Goal: Transaction & Acquisition: Download file/media

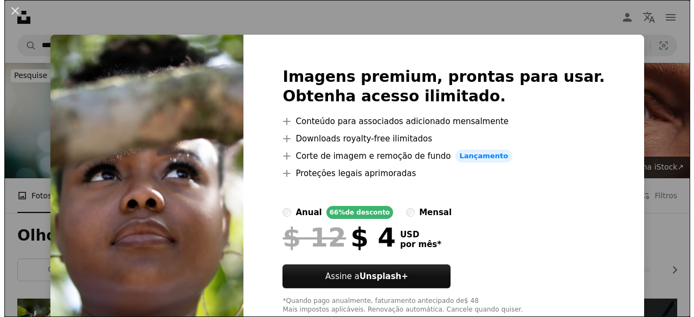
scroll to position [219, 0]
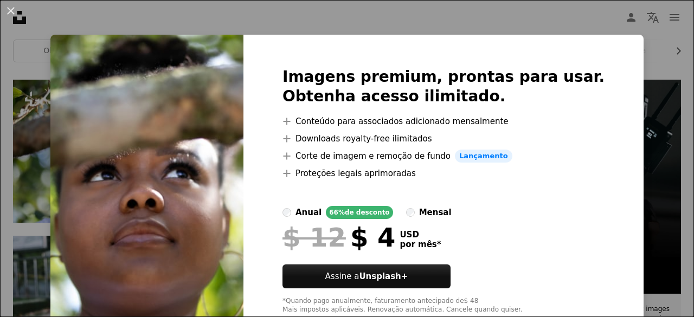
click at [621, 136] on div "An X shape Imagens premium, prontas para usar. Obtenha acesso ilimitado. A plus…" at bounding box center [347, 158] width 694 height 317
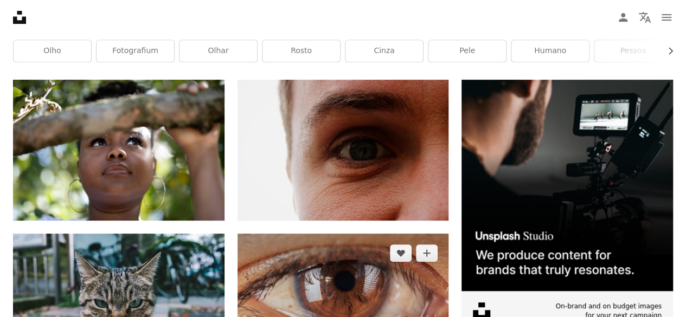
click at [337, 297] on img at bounding box center [342, 293] width 211 height 119
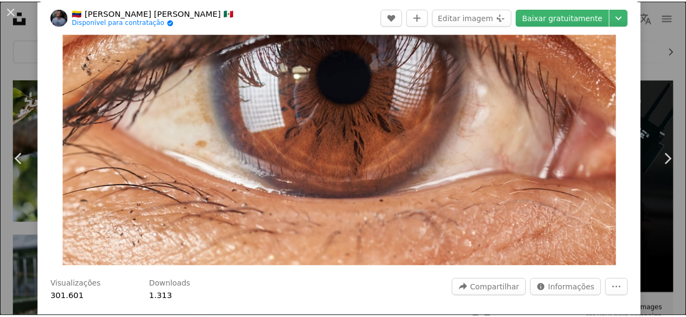
scroll to position [96, 0]
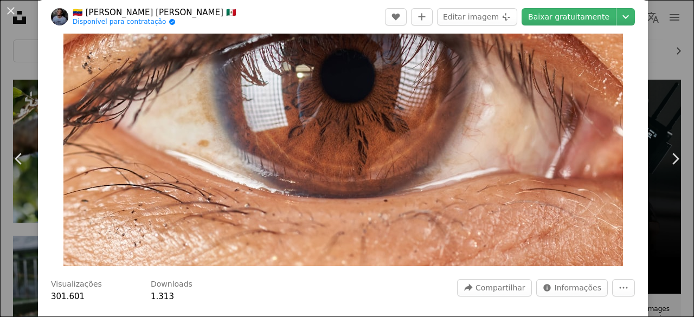
click at [19, 218] on div "An X shape Chevron left Chevron right 🇻🇪 [PERSON_NAME] [PERSON_NAME] 🇲🇽 Disponí…" at bounding box center [347, 158] width 694 height 317
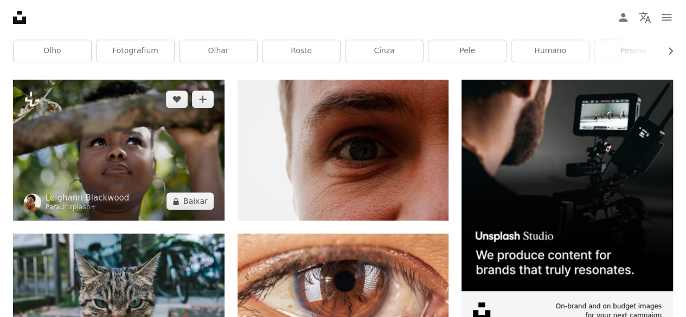
click at [85, 139] on img at bounding box center [118, 150] width 211 height 141
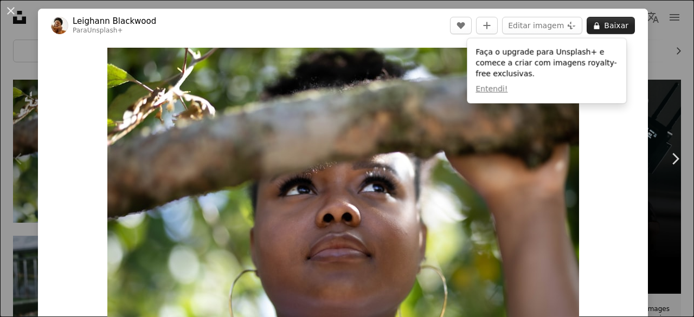
click at [596, 25] on button "A lock Baixar" at bounding box center [611, 25] width 48 height 17
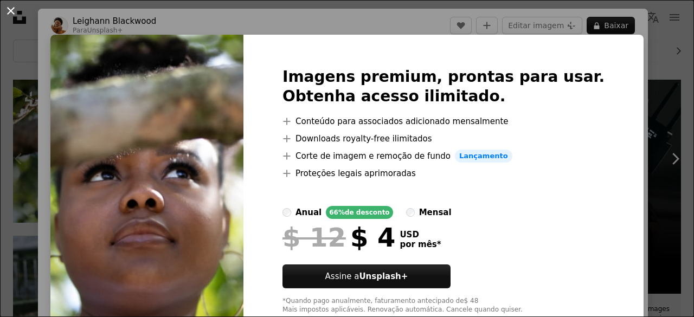
click at [12, 4] on button "An X shape" at bounding box center [10, 10] width 13 height 13
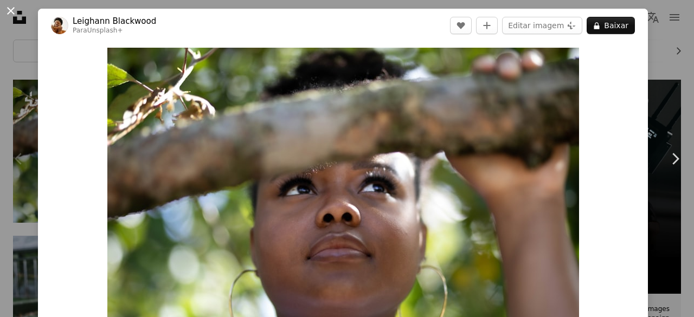
click at [9, 11] on button "An X shape" at bounding box center [10, 10] width 13 height 13
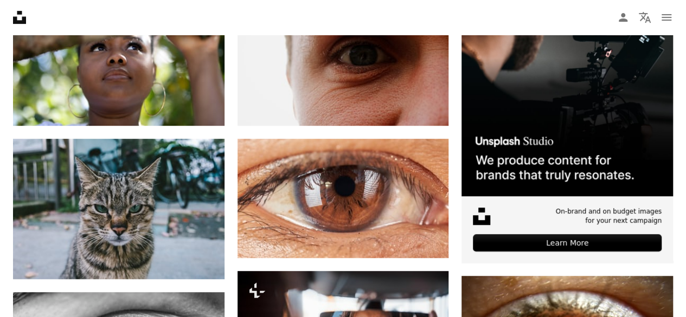
scroll to position [314, 0]
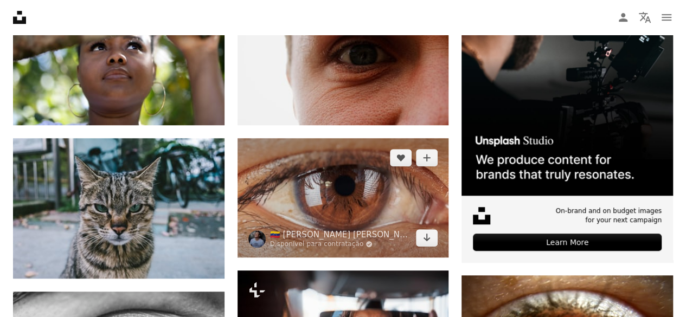
click at [356, 188] on img at bounding box center [342, 197] width 211 height 119
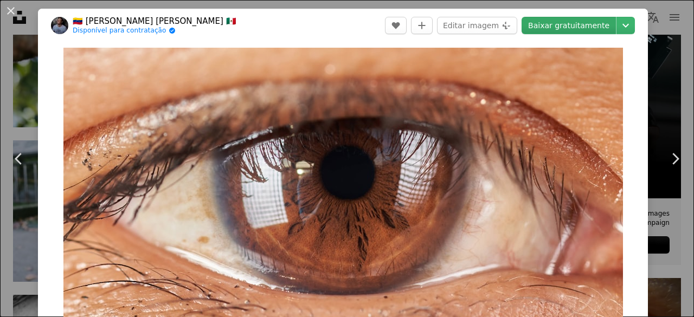
click at [567, 27] on link "Baixar gratuitamente" at bounding box center [569, 25] width 94 height 17
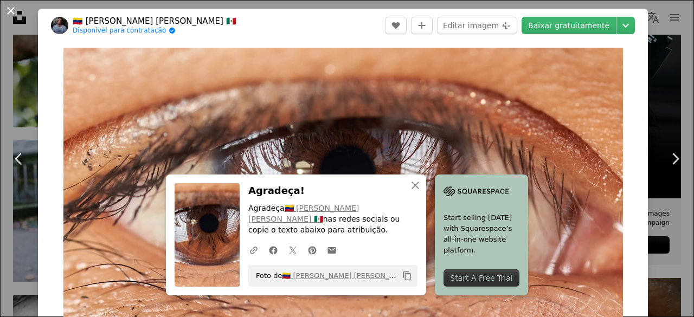
click at [11, 14] on button "An X shape" at bounding box center [10, 10] width 13 height 13
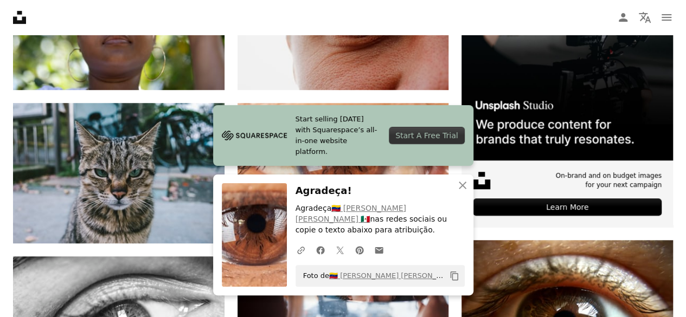
scroll to position [352, 0]
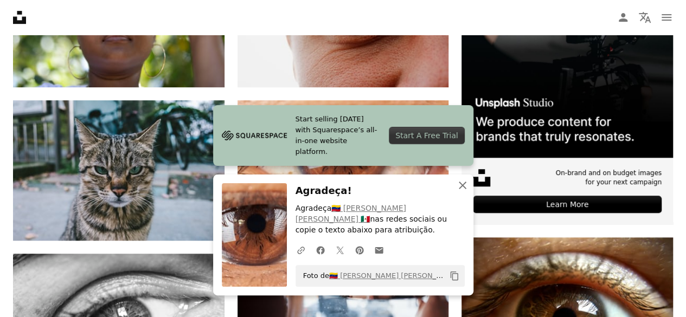
click at [464, 191] on icon "An X shape" at bounding box center [462, 185] width 13 height 13
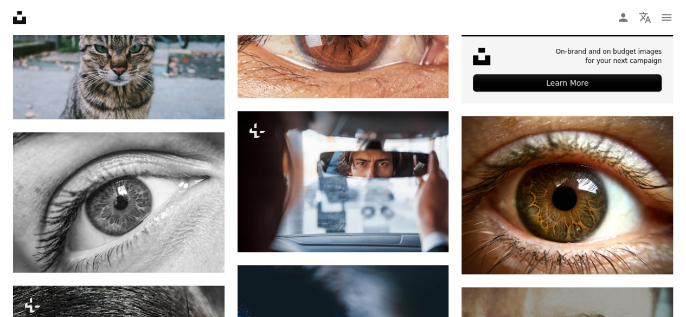
scroll to position [473, 0]
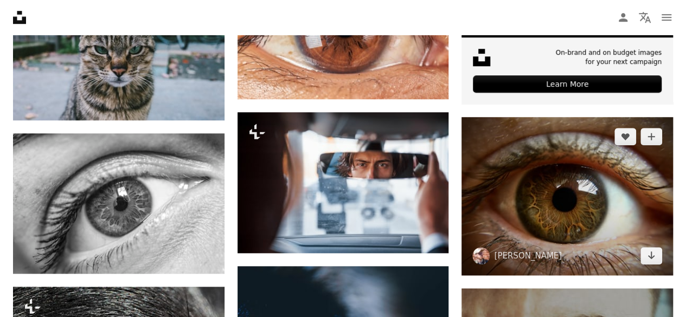
click at [590, 192] on img at bounding box center [566, 196] width 211 height 158
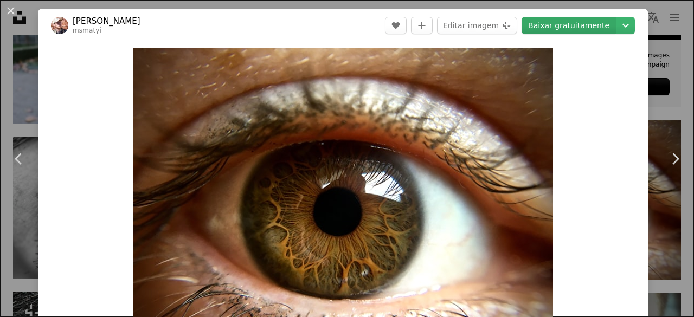
click at [576, 33] on link "Baixar gratuitamente" at bounding box center [569, 25] width 94 height 17
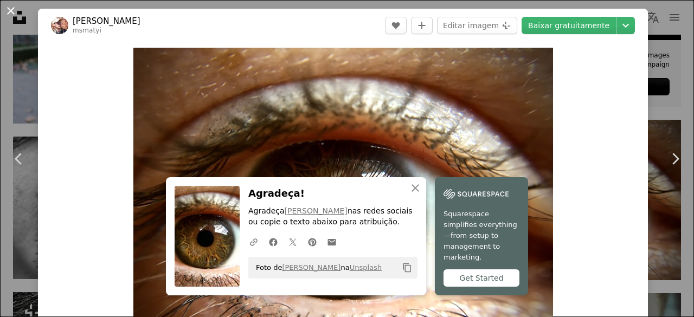
click at [13, 17] on button "An X shape" at bounding box center [10, 10] width 13 height 13
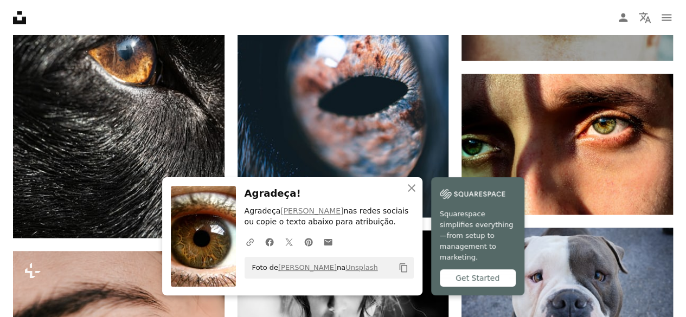
scroll to position [812, 0]
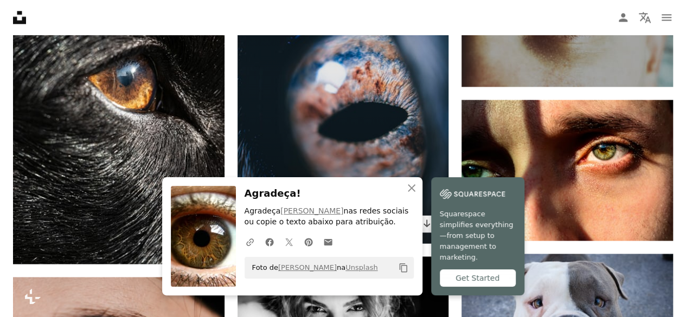
click at [378, 118] on img at bounding box center [342, 85] width 211 height 317
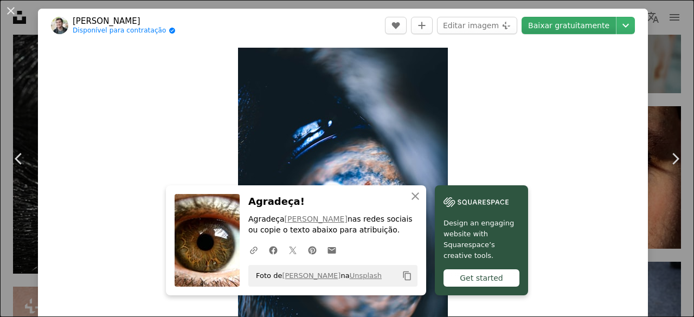
click at [554, 29] on link "Baixar gratuitamente" at bounding box center [569, 25] width 94 height 17
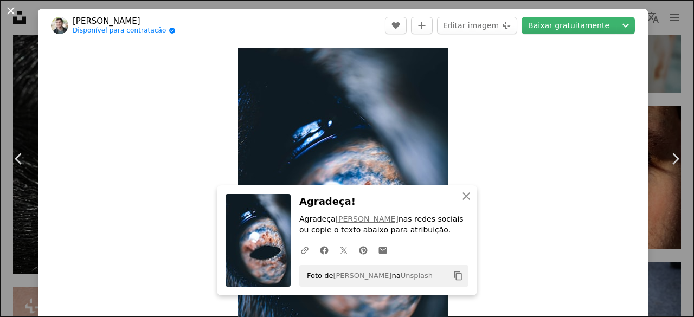
click at [11, 16] on button "An X shape" at bounding box center [10, 10] width 13 height 13
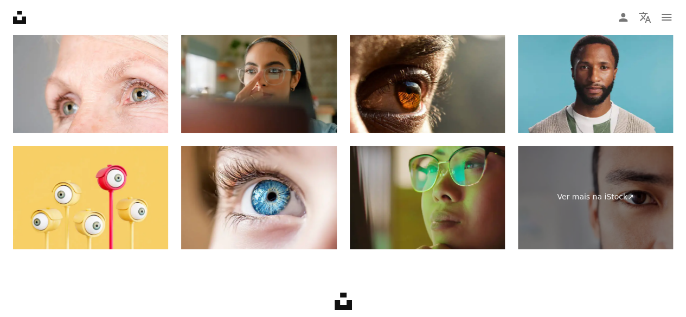
scroll to position [2000, 0]
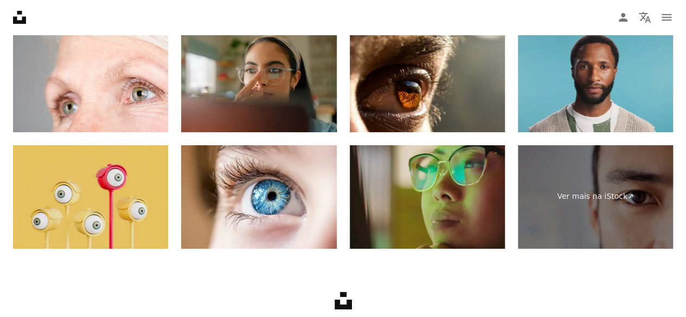
click at [96, 192] on img at bounding box center [90, 197] width 155 height 104
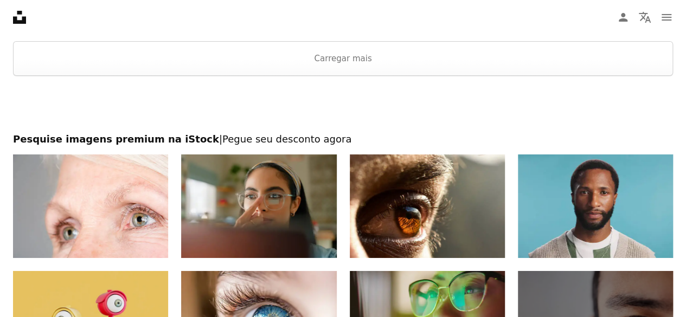
scroll to position [1874, 0]
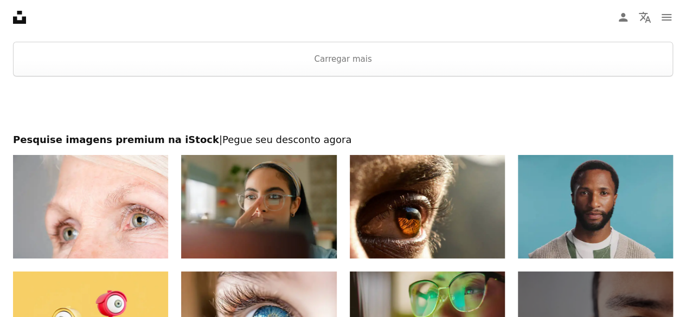
click at [580, 194] on img at bounding box center [595, 207] width 155 height 104
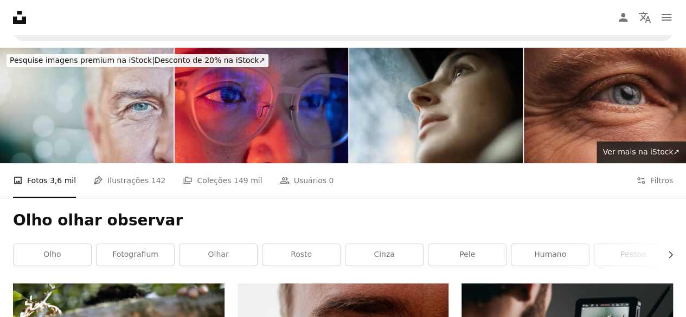
scroll to position [0, 0]
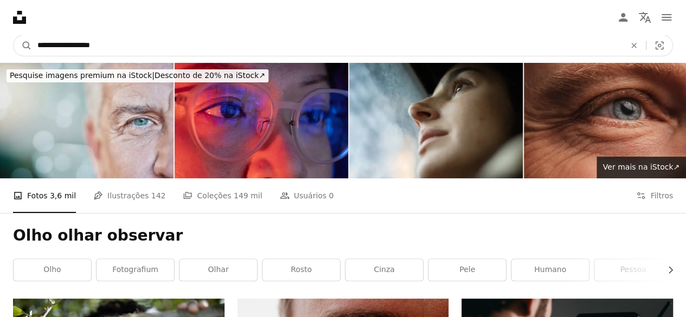
click at [143, 41] on input "**********" at bounding box center [327, 45] width 590 height 21
type input "**********"
click at [14, 35] on button "A magnifying glass" at bounding box center [23, 45] width 18 height 21
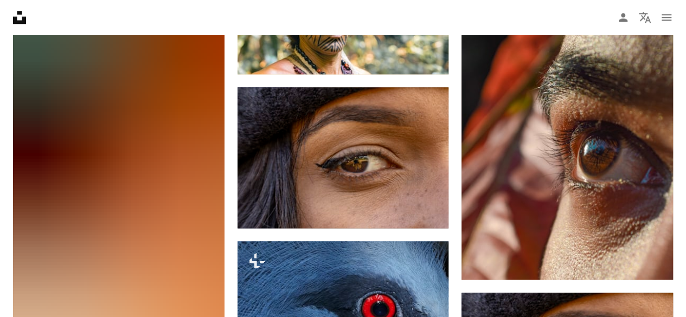
scroll to position [628, 0]
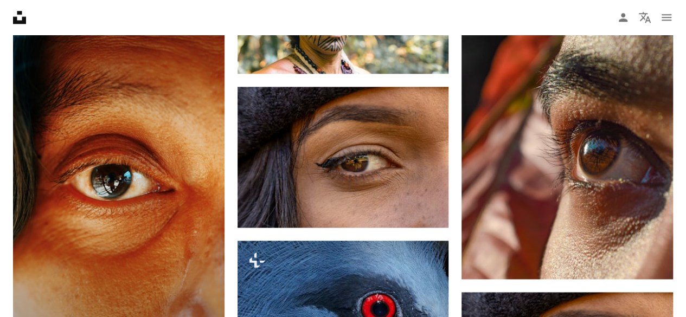
click at [126, 101] on img at bounding box center [118, 177] width 211 height 376
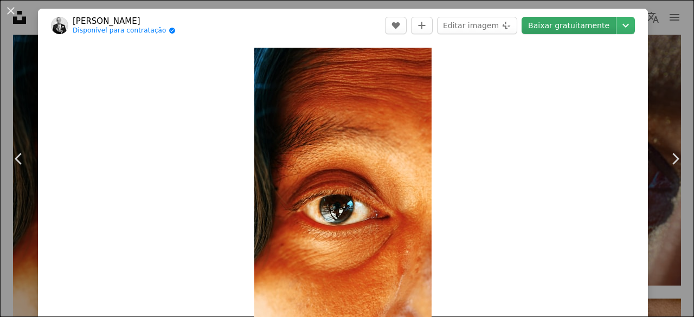
click at [550, 31] on link "Baixar gratuitamente" at bounding box center [569, 25] width 94 height 17
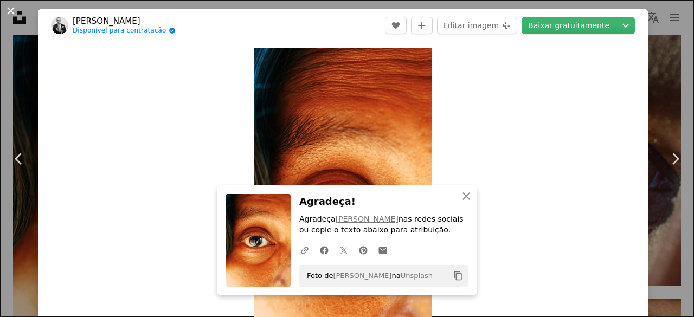
click at [12, 16] on button "An X shape" at bounding box center [10, 10] width 13 height 13
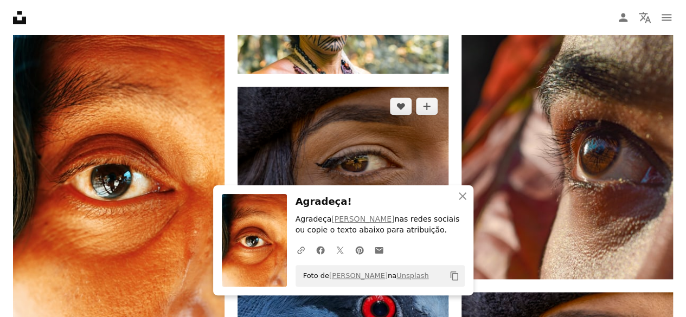
click at [342, 147] on img at bounding box center [342, 157] width 211 height 141
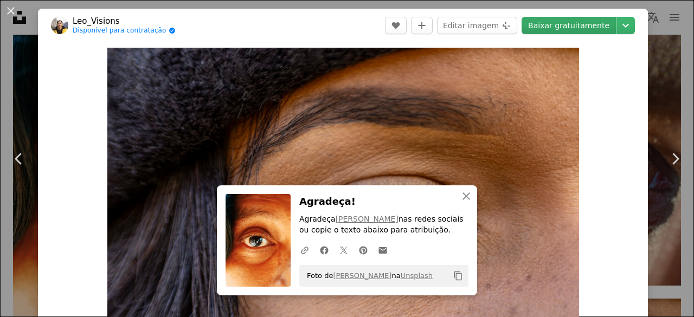
click at [560, 31] on link "Baixar gratuitamente" at bounding box center [569, 25] width 94 height 17
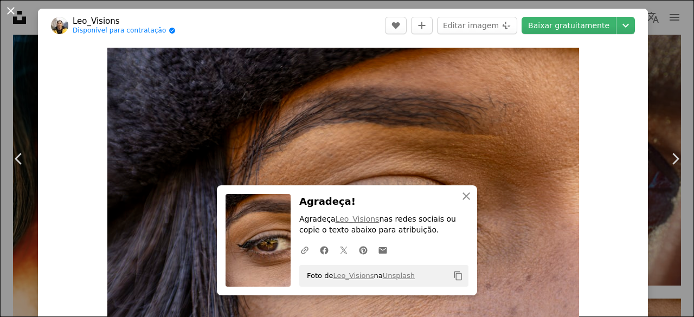
click at [13, 6] on button "An X shape" at bounding box center [10, 10] width 13 height 13
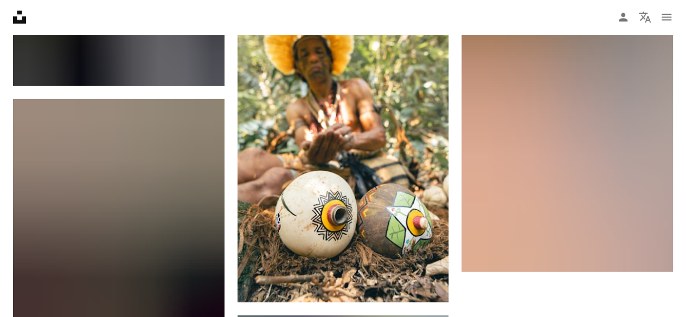
scroll to position [1331, 0]
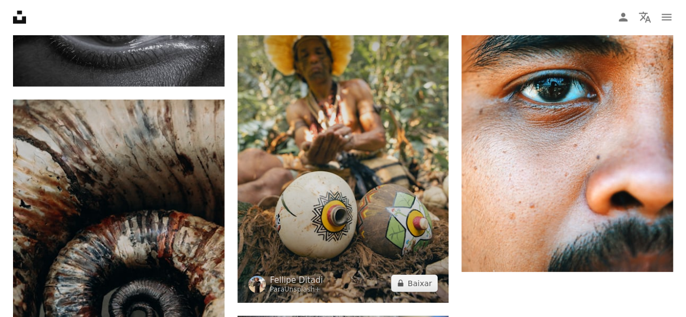
click at [337, 146] on img at bounding box center [342, 144] width 211 height 317
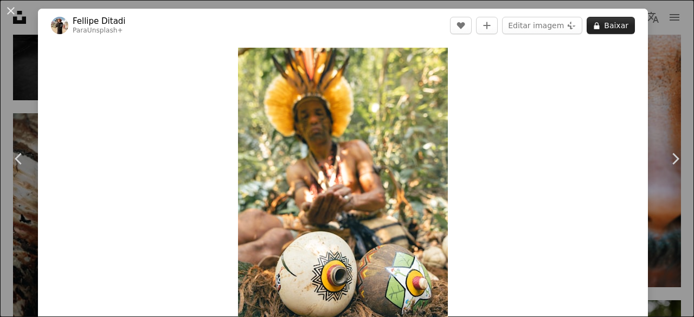
click at [608, 25] on button "A lock Baixar" at bounding box center [611, 25] width 48 height 17
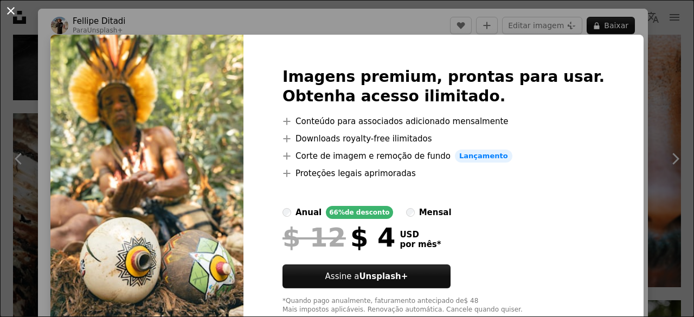
click at [14, 9] on button "An X shape" at bounding box center [10, 10] width 13 height 13
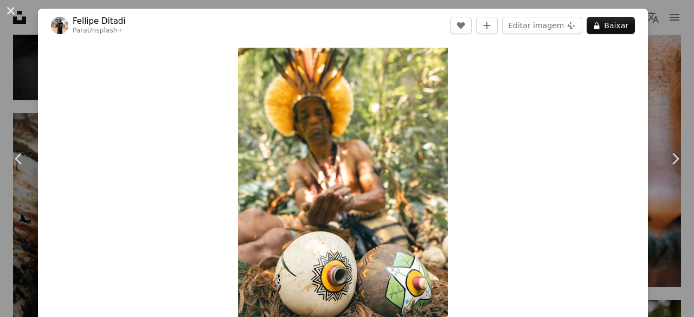
click at [17, 16] on button "An X shape" at bounding box center [10, 10] width 13 height 13
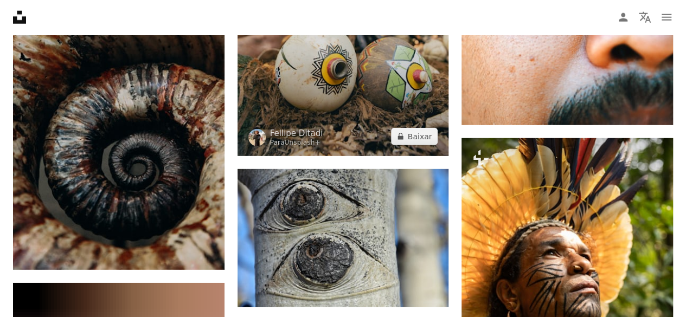
scroll to position [1479, 0]
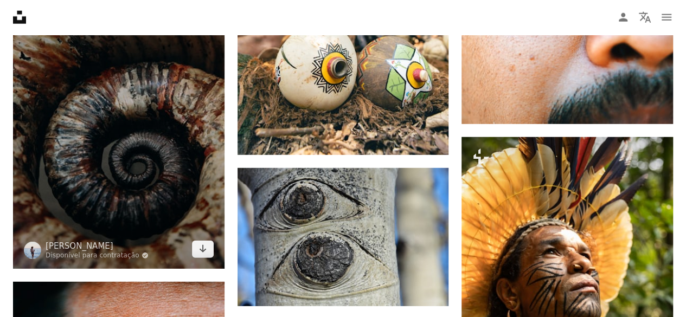
click at [183, 124] on img at bounding box center [118, 110] width 211 height 317
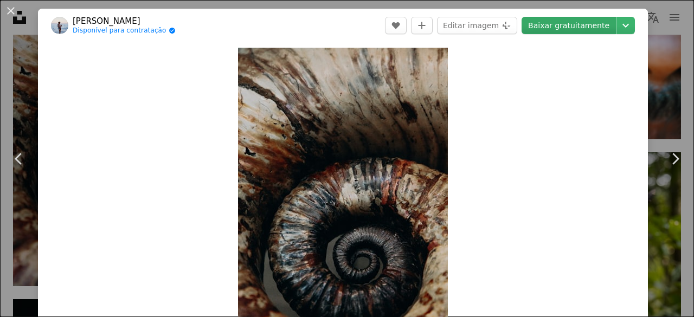
click at [549, 23] on link "Baixar gratuitamente" at bounding box center [569, 25] width 94 height 17
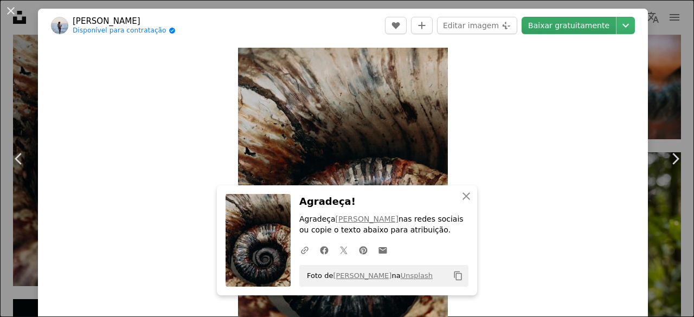
click at [549, 23] on link "Baixar gratuitamente" at bounding box center [569, 25] width 94 height 17
click at [11, 7] on button "An X shape" at bounding box center [10, 10] width 13 height 13
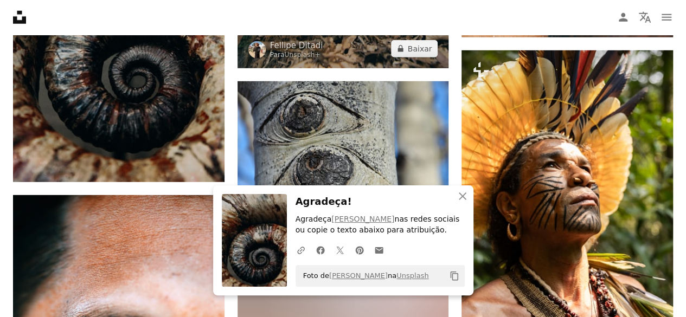
scroll to position [1567, 0]
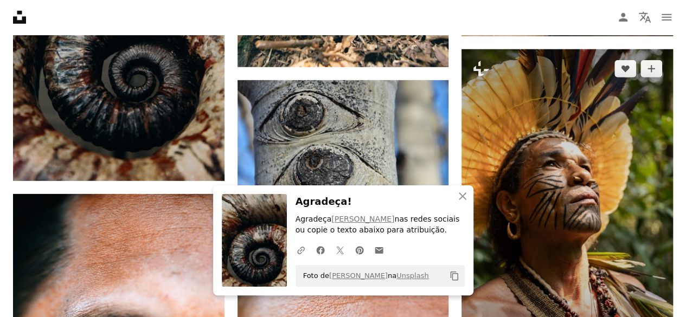
click at [593, 150] on img at bounding box center [566, 207] width 211 height 317
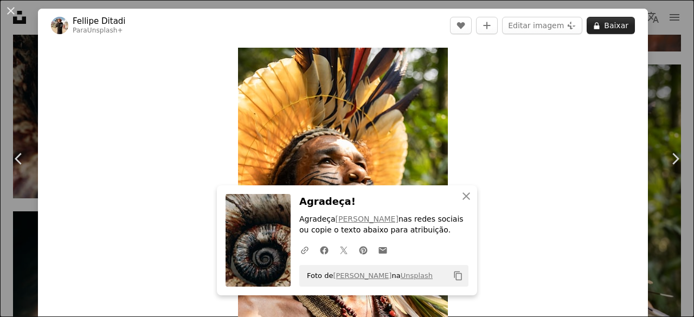
click at [607, 20] on button "A lock Baixar" at bounding box center [611, 25] width 48 height 17
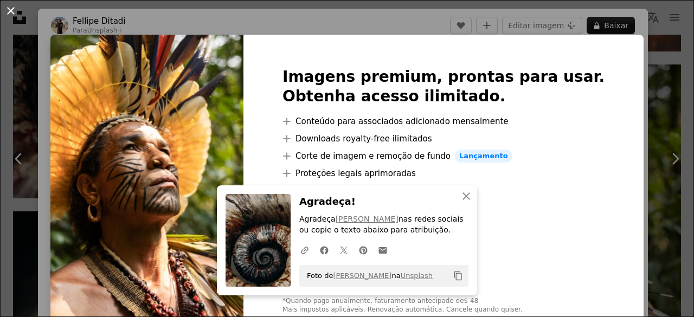
click at [14, 12] on button "An X shape" at bounding box center [10, 10] width 13 height 13
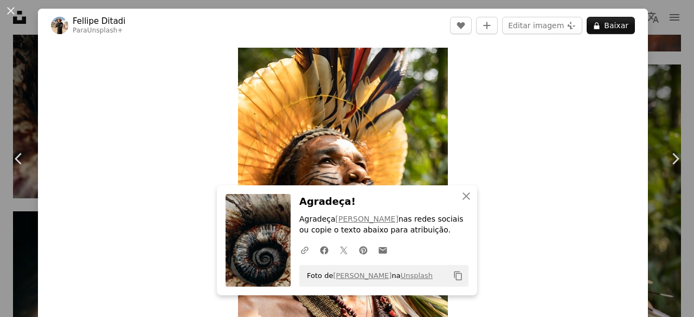
click at [14, 12] on button "An X shape" at bounding box center [10, 10] width 13 height 13
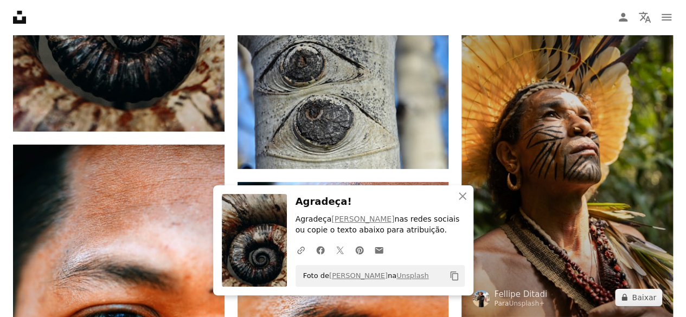
scroll to position [1616, 0]
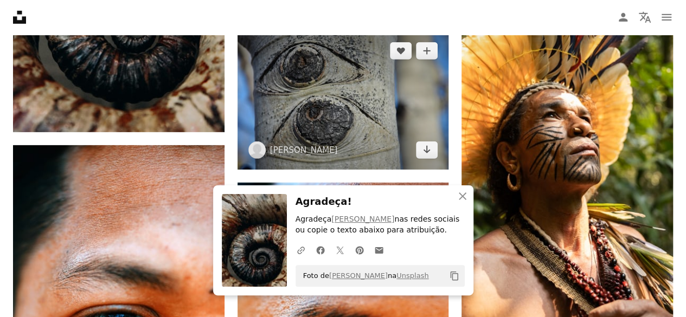
click at [325, 98] on img at bounding box center [342, 100] width 211 height 138
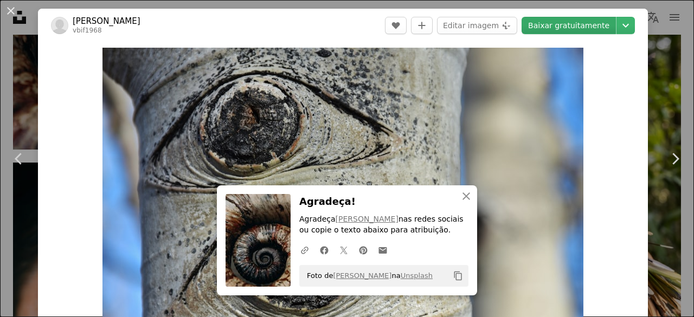
click at [560, 26] on link "Baixar gratuitamente" at bounding box center [569, 25] width 94 height 17
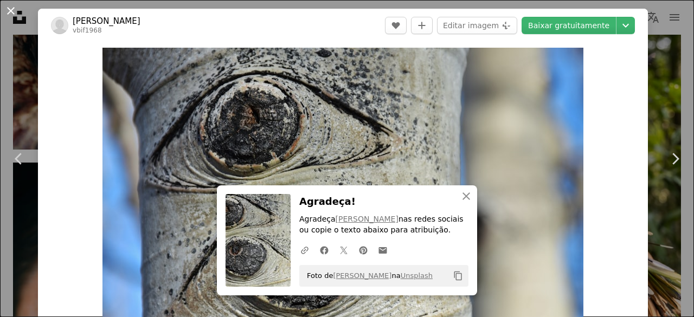
click at [13, 4] on button "An X shape" at bounding box center [10, 10] width 13 height 13
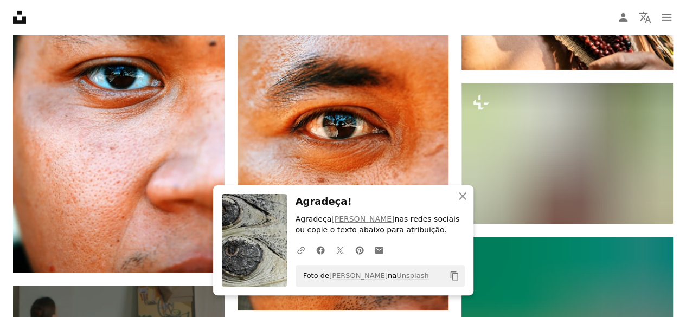
scroll to position [1853, 0]
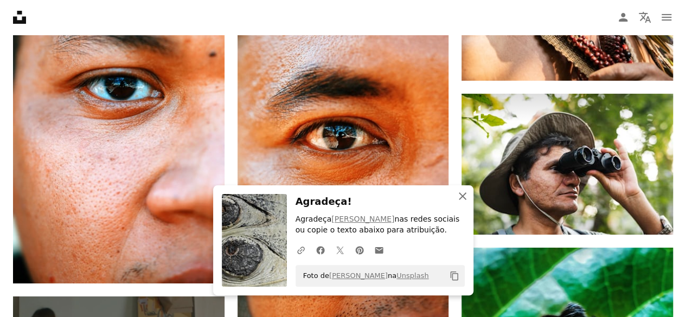
click at [461, 197] on icon "An X shape" at bounding box center [462, 196] width 13 height 13
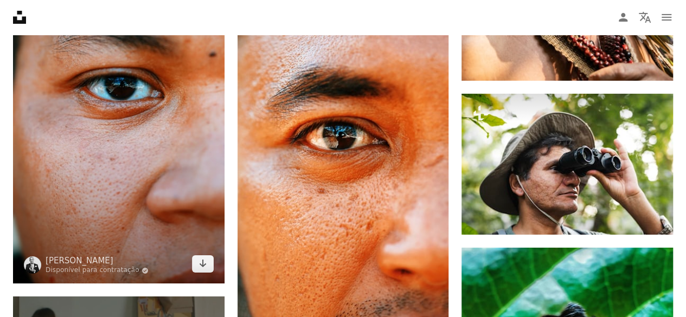
click at [143, 139] on img at bounding box center [118, 96] width 211 height 376
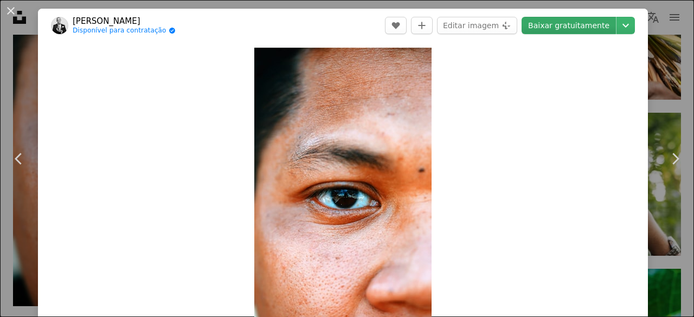
click at [541, 31] on link "Baixar gratuitamente" at bounding box center [569, 25] width 94 height 17
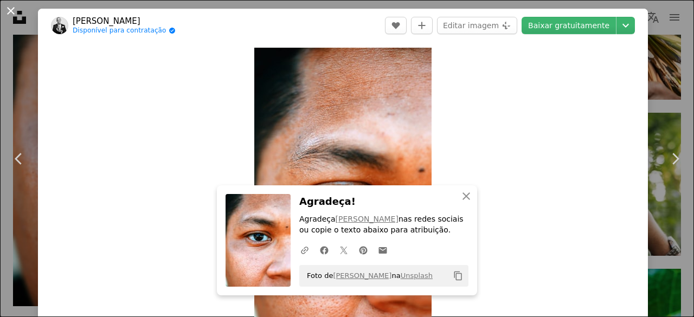
click at [15, 9] on button "An X shape" at bounding box center [10, 10] width 13 height 13
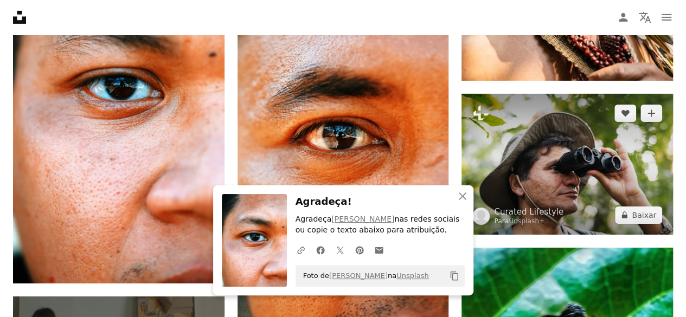
click at [537, 146] on img at bounding box center [566, 164] width 211 height 141
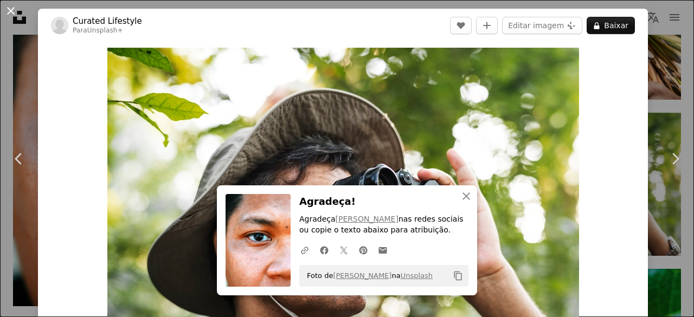
click at [10, 12] on button "An X shape" at bounding box center [10, 10] width 13 height 13
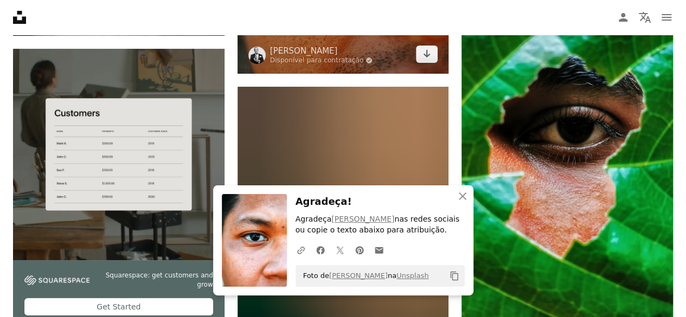
scroll to position [2100, 0]
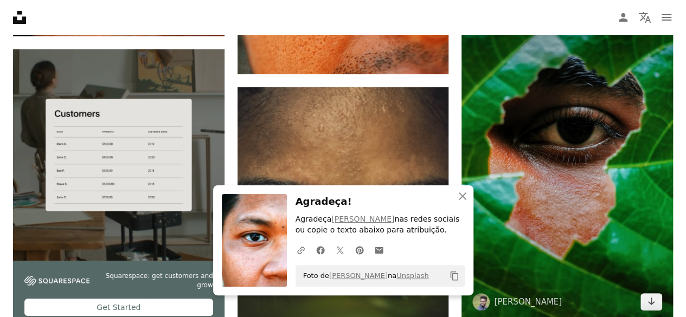
click at [589, 139] on img at bounding box center [566, 161] width 211 height 321
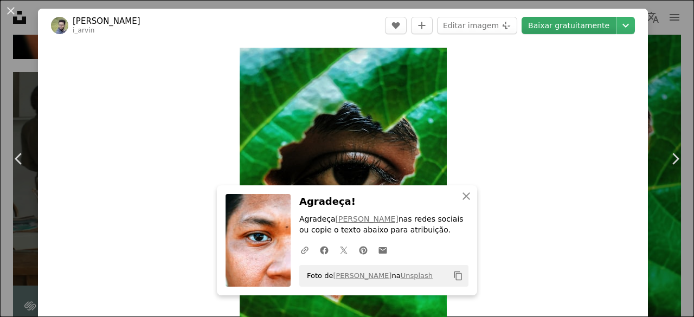
click at [548, 23] on link "Baixar gratuitamente" at bounding box center [569, 25] width 94 height 17
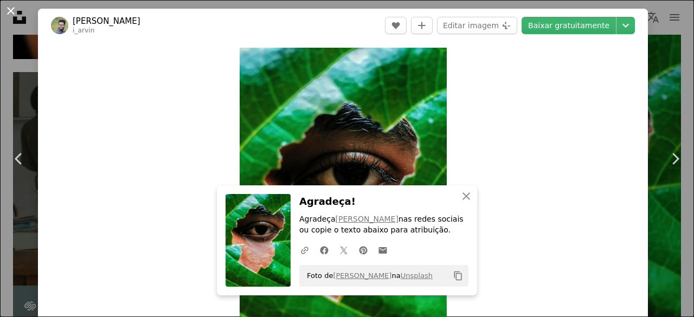
click at [17, 14] on button "An X shape" at bounding box center [10, 10] width 13 height 13
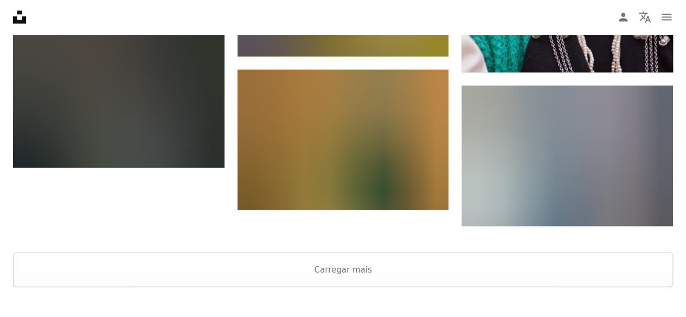
scroll to position [3221, 0]
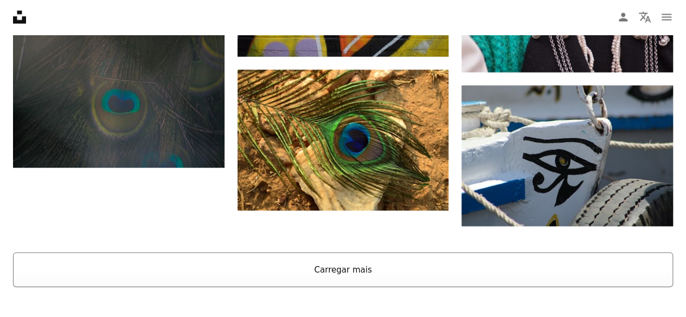
click at [351, 279] on button "Carregar mais" at bounding box center [343, 270] width 660 height 35
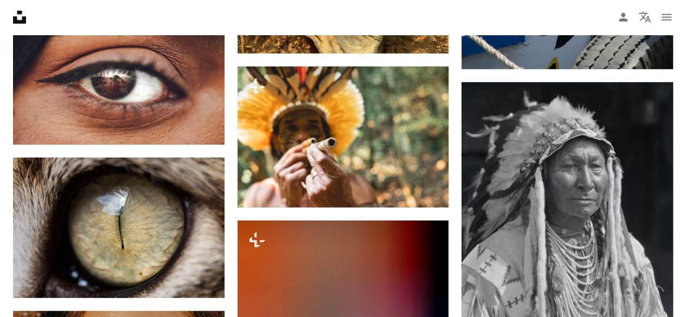
scroll to position [3380, 0]
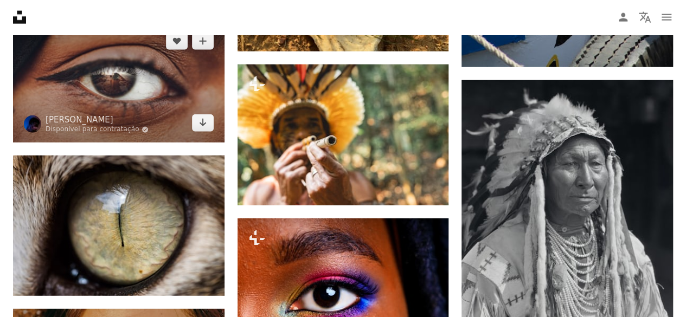
click at [133, 88] on img at bounding box center [118, 82] width 211 height 121
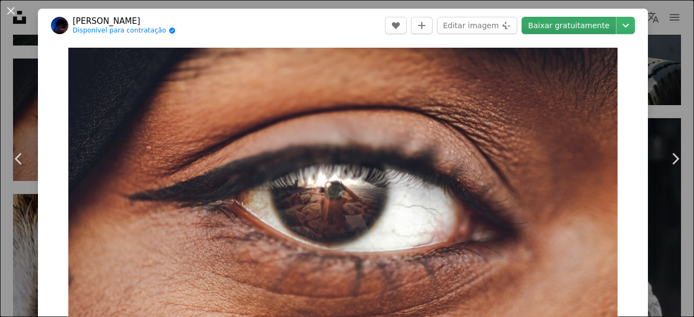
click at [560, 22] on link "Baixar gratuitamente" at bounding box center [569, 25] width 94 height 17
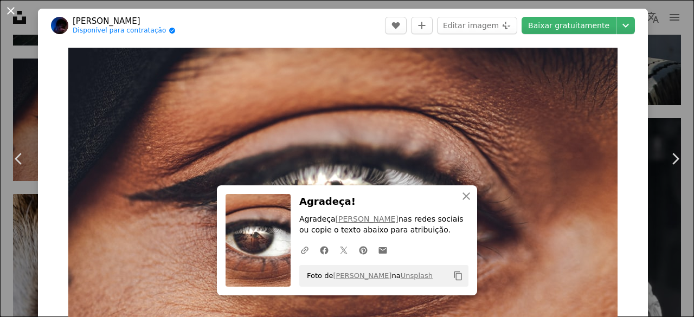
click at [13, 10] on button "An X shape" at bounding box center [10, 10] width 13 height 13
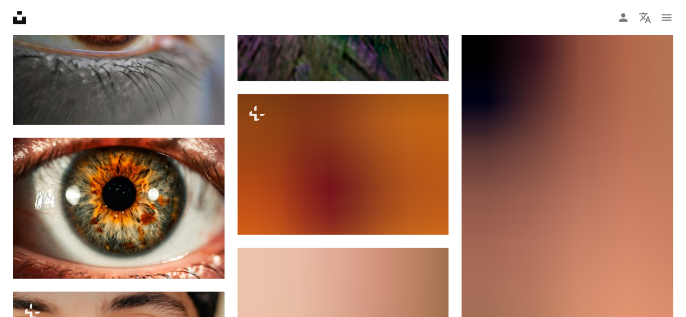
scroll to position [6979, 0]
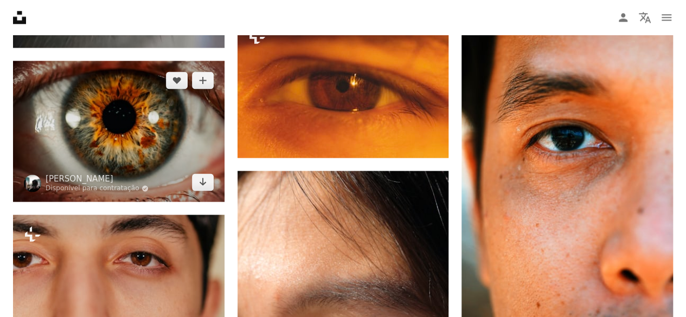
click at [119, 113] on img at bounding box center [118, 131] width 211 height 141
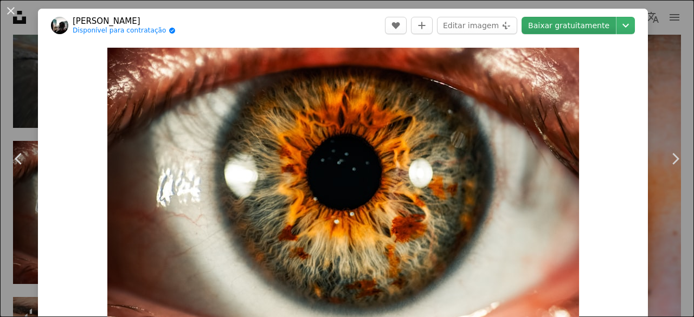
click at [564, 25] on link "Baixar gratuitamente" at bounding box center [569, 25] width 94 height 17
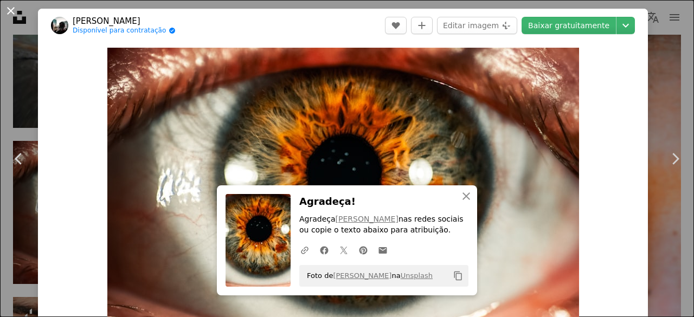
click at [17, 9] on button "An X shape" at bounding box center [10, 10] width 13 height 13
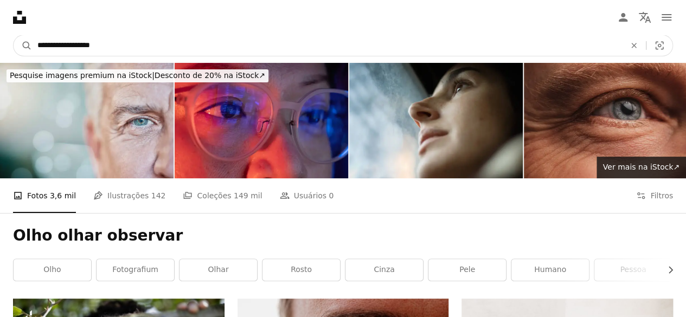
drag, startPoint x: 137, startPoint y: 46, endPoint x: 9, endPoint y: 48, distance: 128.5
click at [9, 48] on nav "**********" at bounding box center [343, 45] width 686 height 35
paste input "**"
type input "**********"
click at [14, 35] on button "A magnifying glass" at bounding box center [23, 45] width 18 height 21
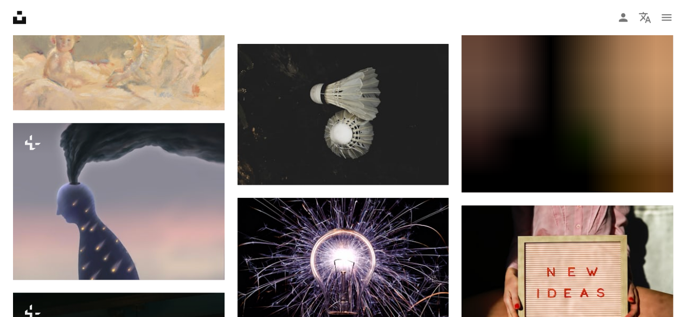
scroll to position [2613, 0]
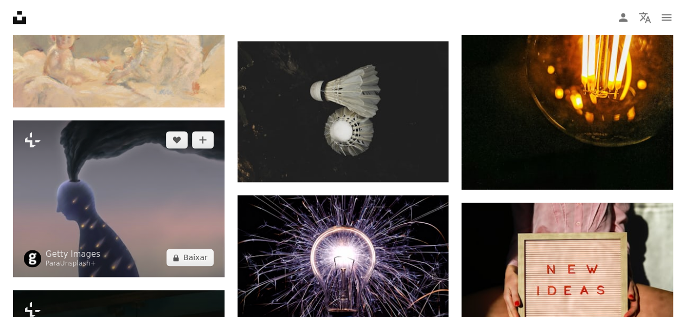
click at [87, 179] on img at bounding box center [118, 198] width 211 height 157
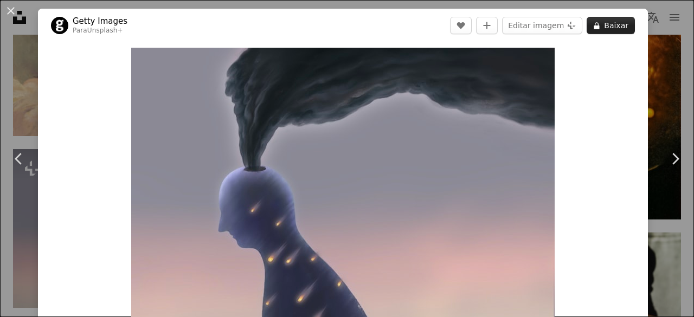
click at [605, 32] on button "A lock Baixar" at bounding box center [611, 25] width 48 height 17
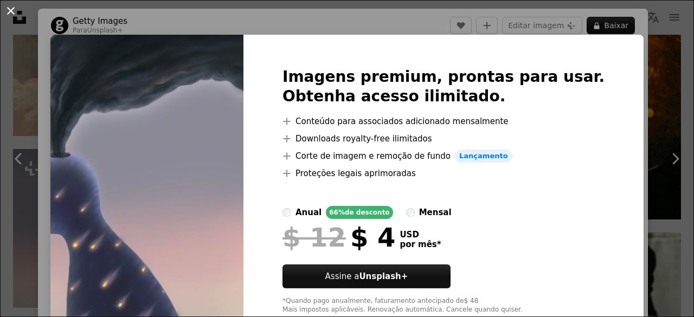
click at [10, 17] on button "An X shape" at bounding box center [10, 10] width 13 height 13
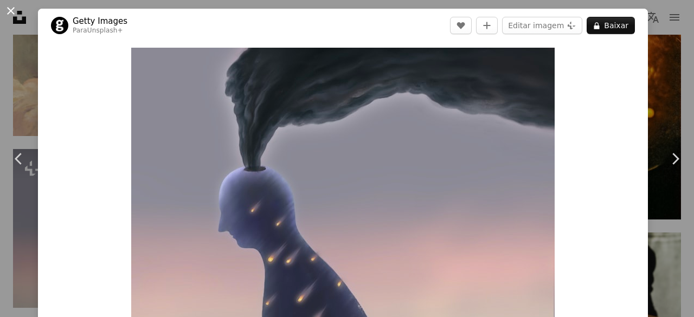
click at [6, 15] on button "An X shape" at bounding box center [10, 10] width 13 height 13
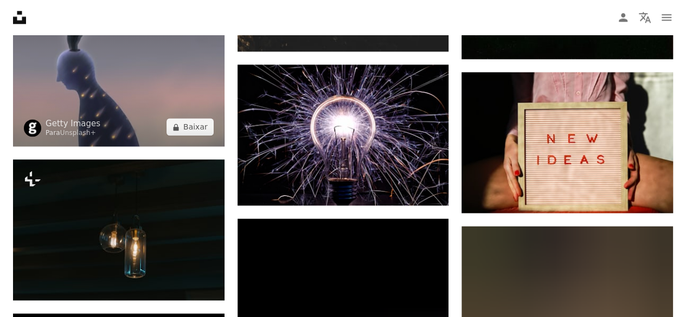
scroll to position [2745, 0]
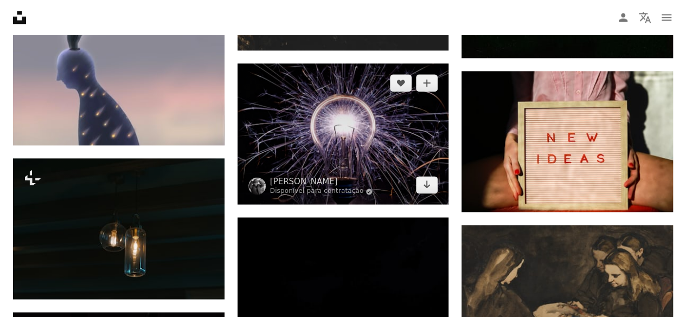
click at [337, 108] on img at bounding box center [342, 133] width 211 height 141
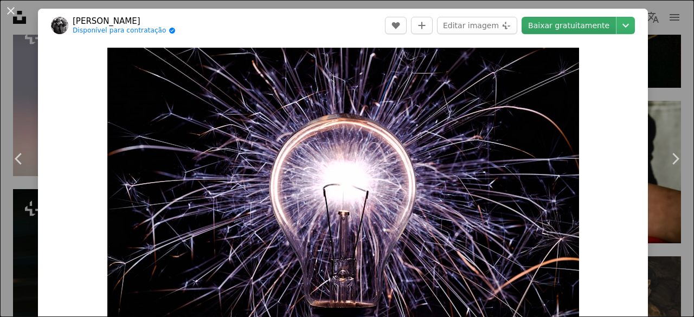
click at [553, 30] on link "Baixar gratuitamente" at bounding box center [569, 25] width 94 height 17
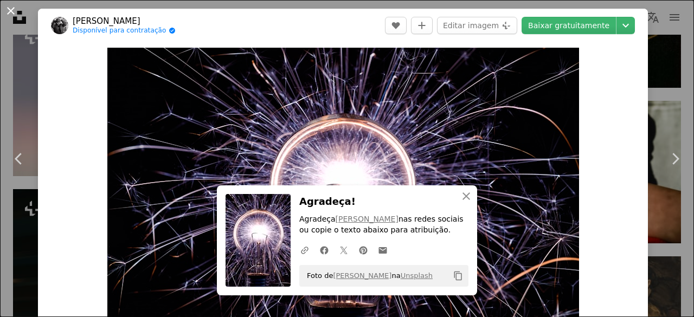
click at [8, 12] on button "An X shape" at bounding box center [10, 10] width 13 height 13
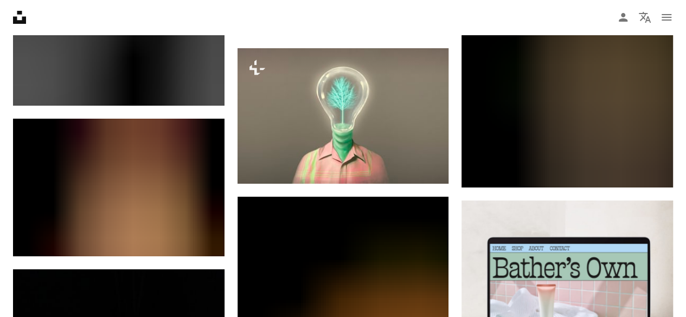
scroll to position [4045, 0]
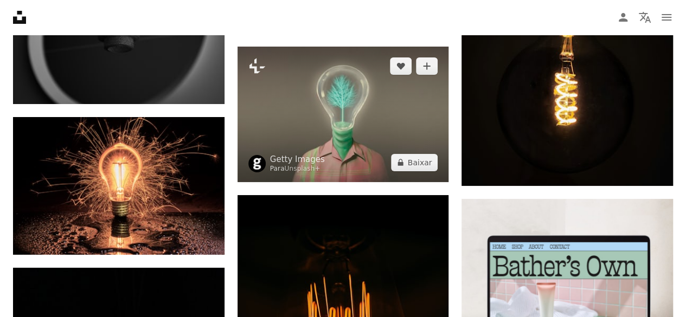
click at [339, 113] on img at bounding box center [342, 114] width 211 height 135
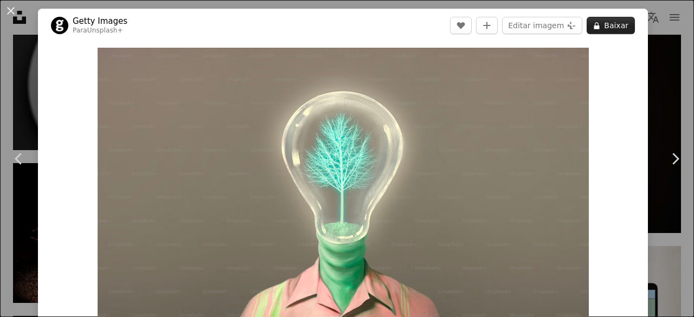
click at [604, 31] on button "A lock Baixar" at bounding box center [611, 25] width 48 height 17
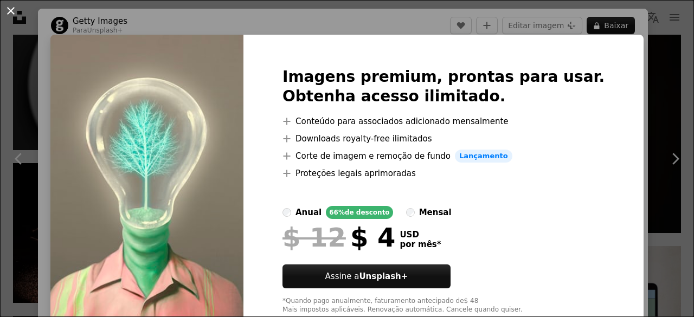
click at [14, 8] on button "An X shape" at bounding box center [10, 10] width 13 height 13
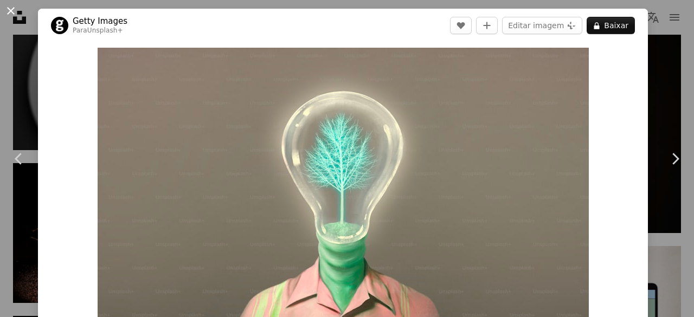
click at [12, 9] on button "An X shape" at bounding box center [10, 10] width 13 height 13
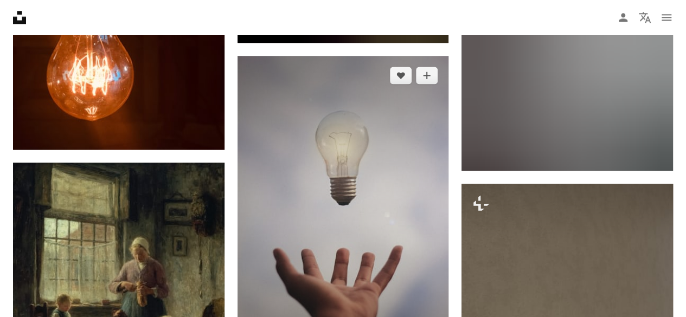
scroll to position [8961, 0]
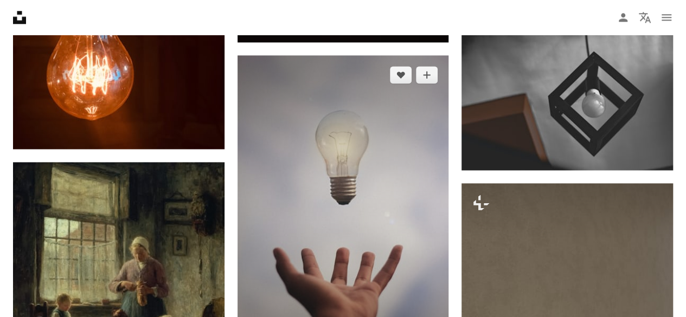
click at [357, 123] on img at bounding box center [342, 213] width 211 height 317
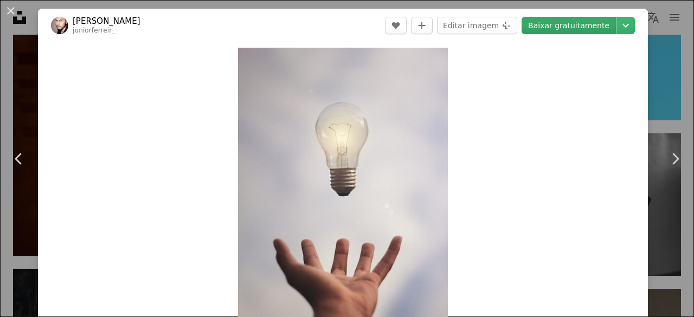
click at [549, 31] on link "Baixar gratuitamente" at bounding box center [569, 25] width 94 height 17
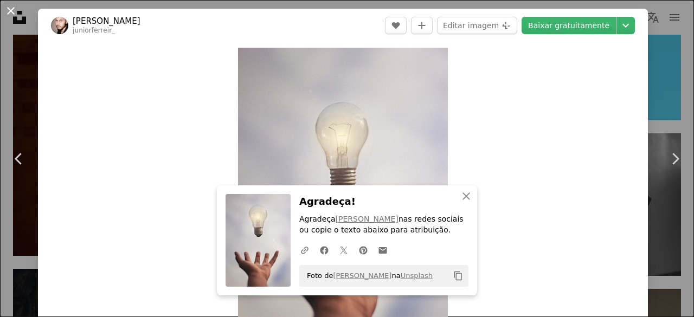
click at [9, 12] on button "An X shape" at bounding box center [10, 10] width 13 height 13
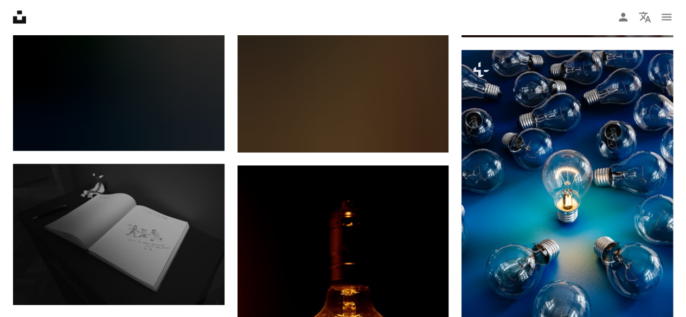
scroll to position [11352, 0]
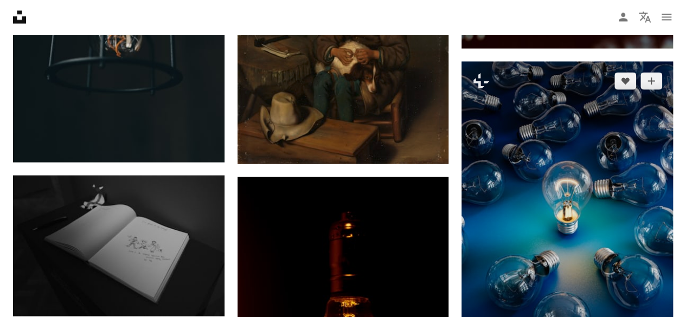
click at [576, 158] on img at bounding box center [566, 220] width 211 height 317
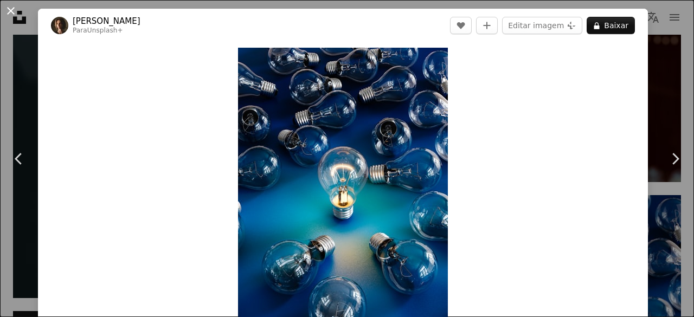
click at [10, 6] on button "An X shape" at bounding box center [10, 10] width 13 height 13
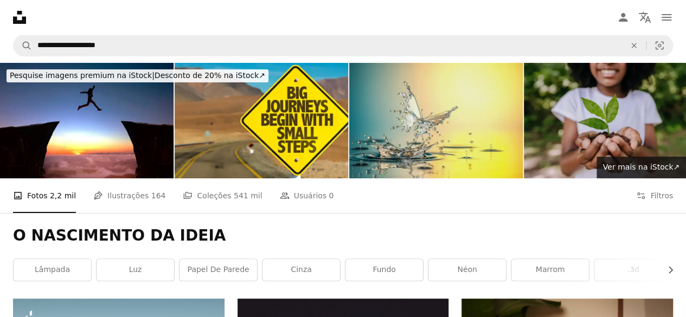
click at [400, 94] on img at bounding box center [435, 120] width 173 height 115
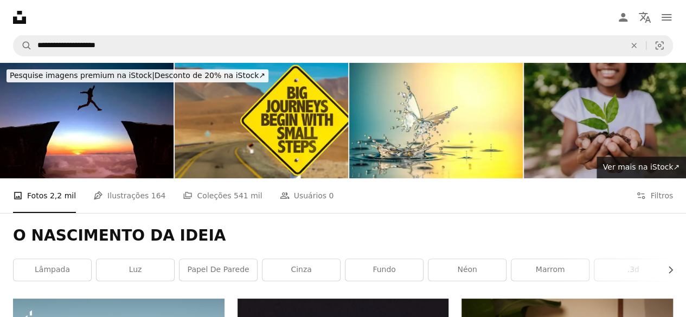
click at [583, 113] on img at bounding box center [610, 120] width 173 height 115
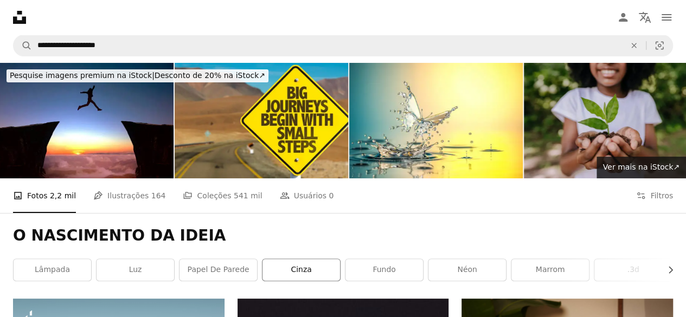
click at [299, 275] on link "cinza" at bounding box center [301, 270] width 78 height 22
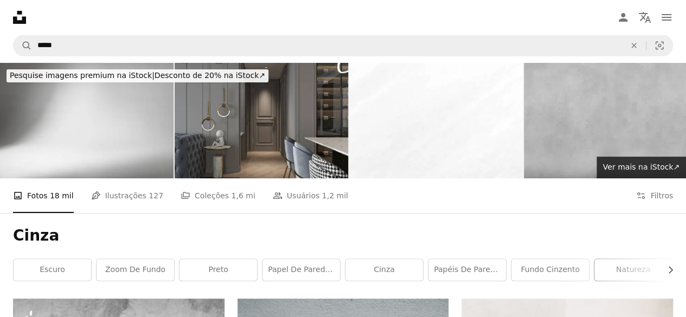
click at [618, 267] on link "natureza" at bounding box center [633, 270] width 78 height 22
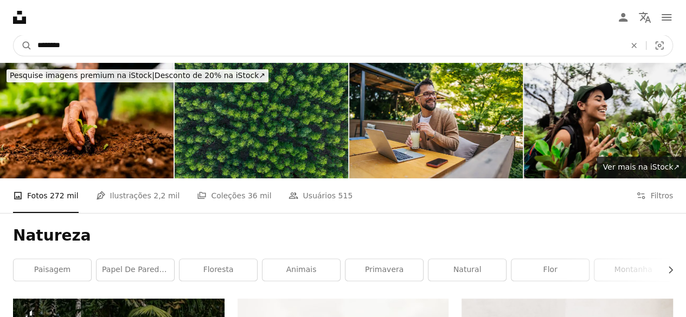
click at [175, 40] on input "********" at bounding box center [327, 45] width 590 height 21
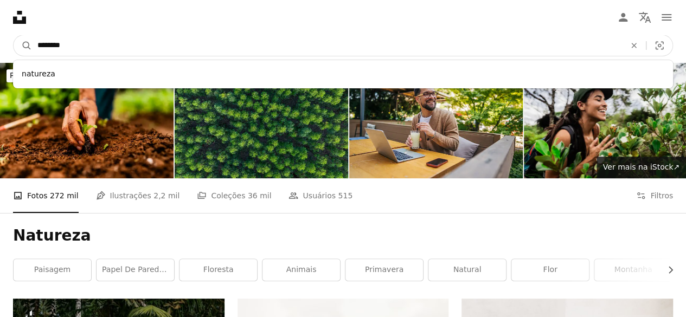
drag, startPoint x: 175, startPoint y: 40, endPoint x: 8, endPoint y: 64, distance: 168.1
type input "*"
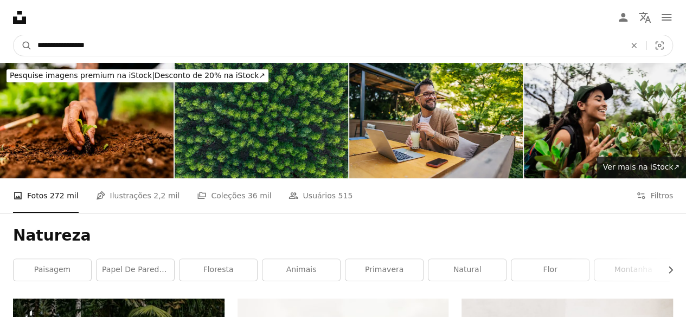
type input "**********"
click at [14, 35] on button "A magnifying glass" at bounding box center [23, 45] width 18 height 21
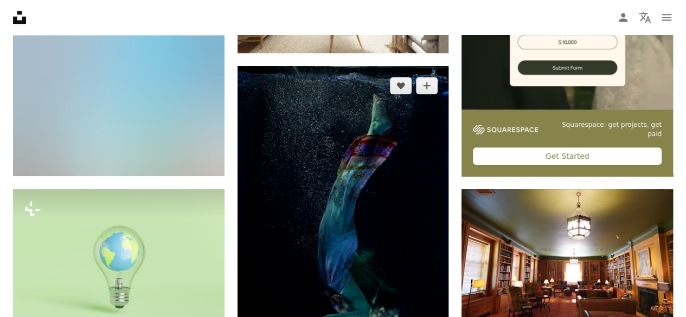
scroll to position [395, 0]
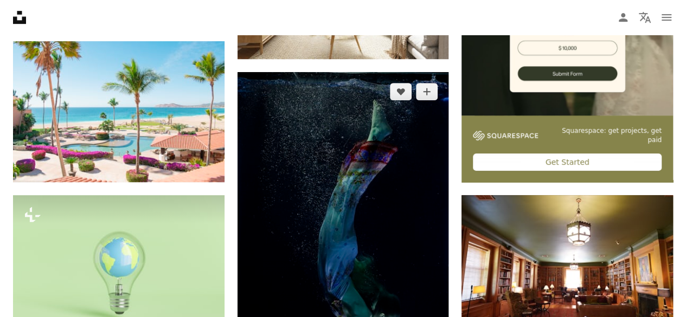
click at [326, 211] on img at bounding box center [342, 213] width 211 height 282
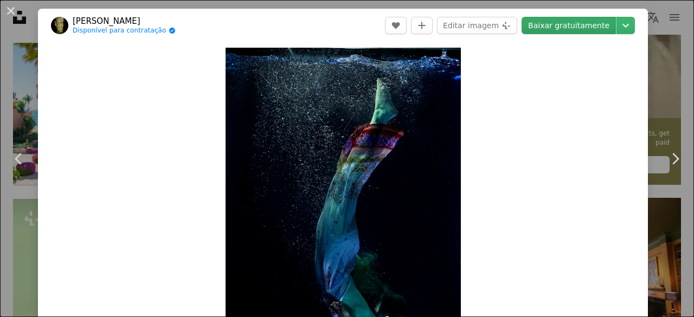
click at [563, 24] on link "Baixar gratuitamente" at bounding box center [569, 25] width 94 height 17
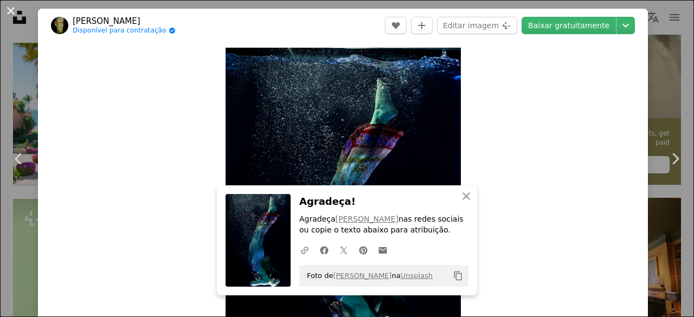
click at [8, 8] on button "An X shape" at bounding box center [10, 10] width 13 height 13
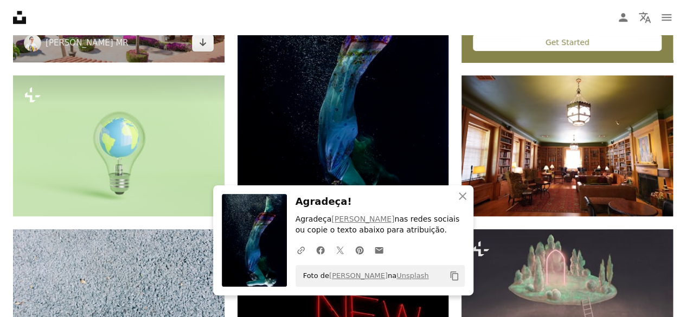
scroll to position [515, 0]
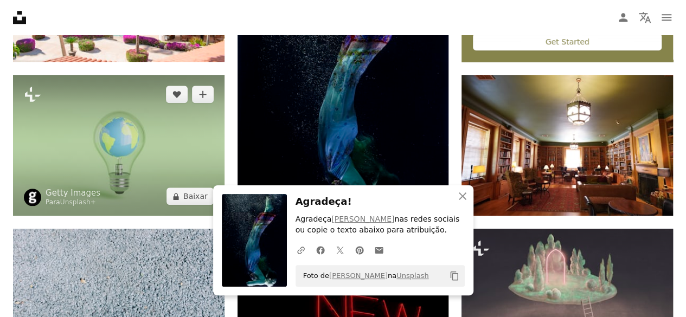
click at [153, 157] on img at bounding box center [118, 145] width 211 height 141
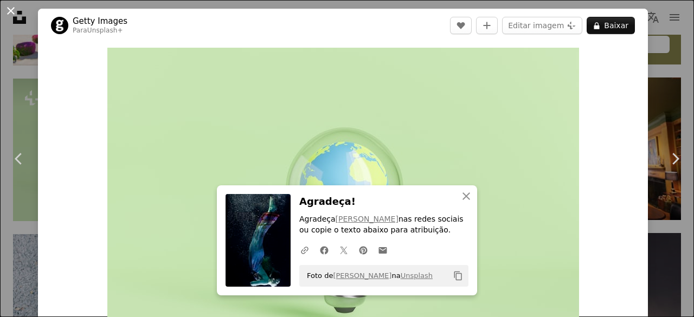
click at [14, 13] on button "An X shape" at bounding box center [10, 10] width 13 height 13
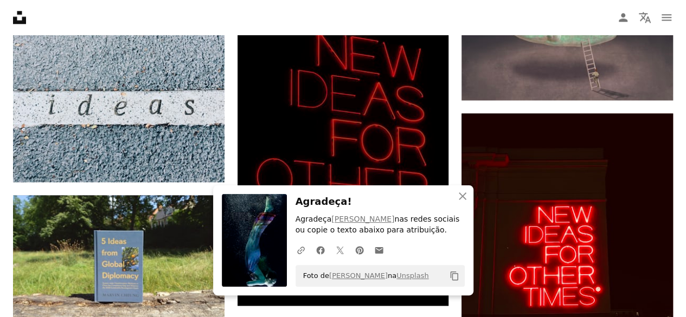
scroll to position [774, 0]
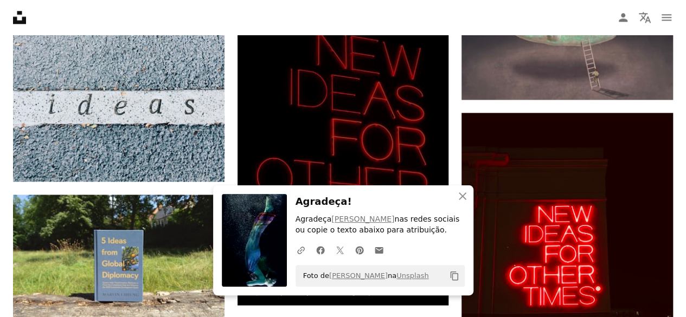
click at [358, 117] on img at bounding box center [342, 147] width 211 height 317
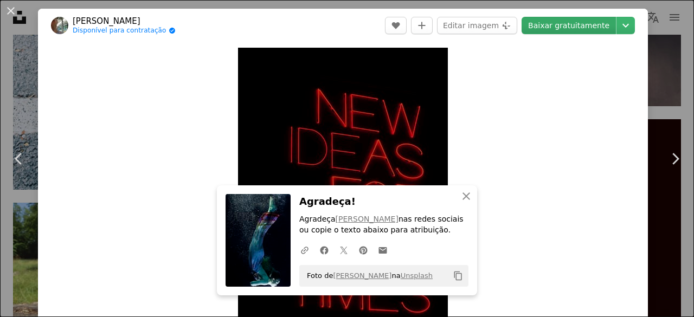
click at [566, 28] on link "Baixar gratuitamente" at bounding box center [569, 25] width 94 height 17
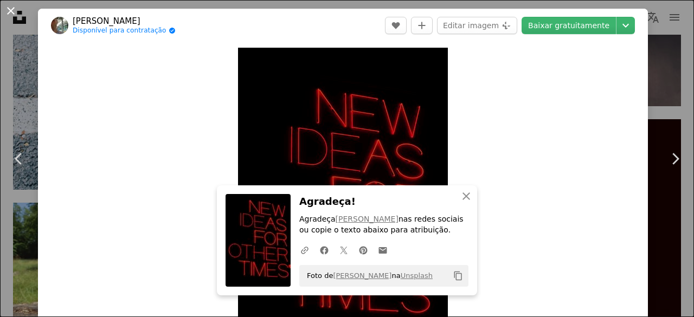
click at [9, 10] on button "An X shape" at bounding box center [10, 10] width 13 height 13
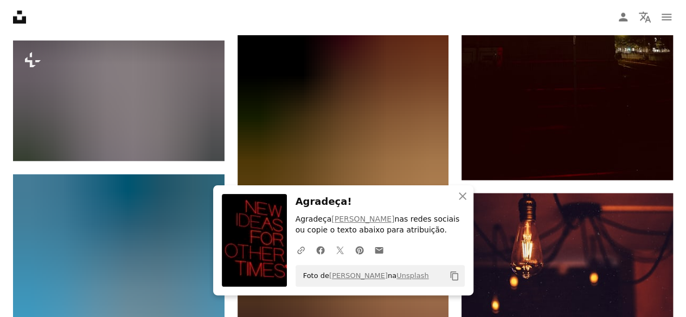
scroll to position [1080, 0]
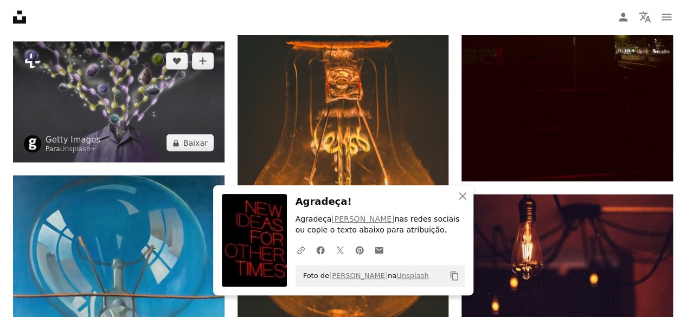
click at [115, 107] on img at bounding box center [118, 102] width 211 height 121
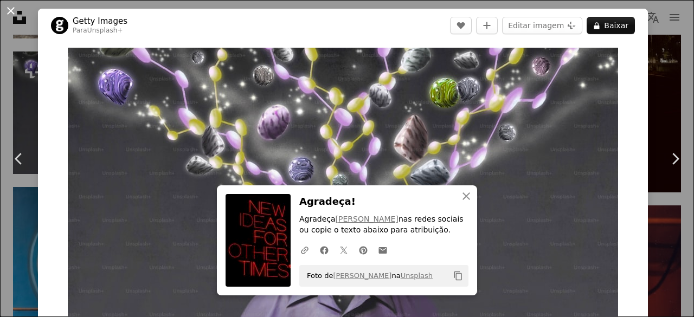
click at [14, 9] on button "An X shape" at bounding box center [10, 10] width 13 height 13
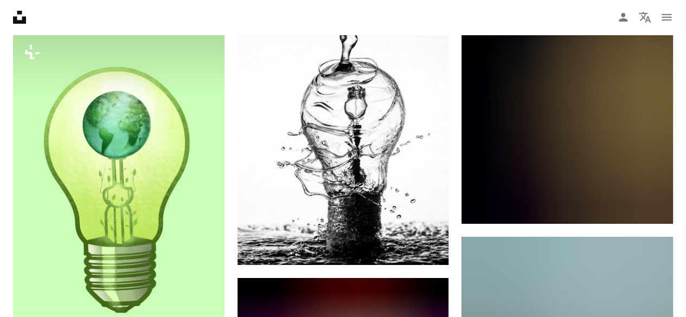
scroll to position [1652, 0]
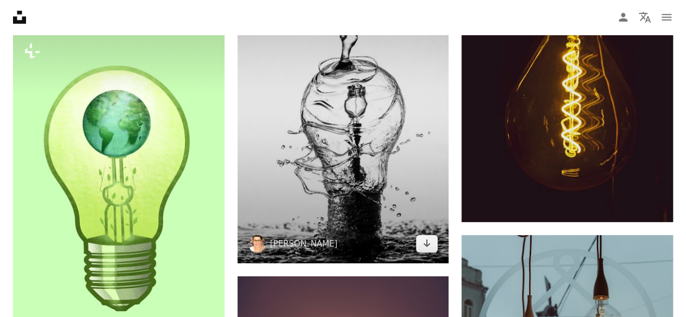
click at [312, 162] on img at bounding box center [342, 105] width 211 height 317
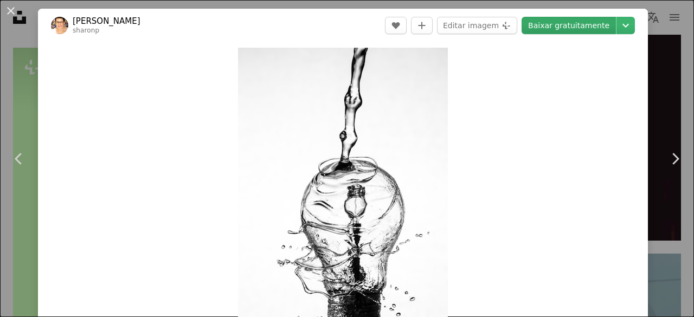
click at [541, 21] on link "Baixar gratuitamente" at bounding box center [569, 25] width 94 height 17
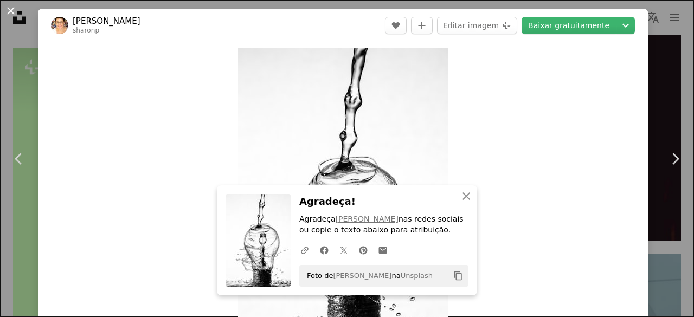
click at [15, 10] on button "An X shape" at bounding box center [10, 10] width 13 height 13
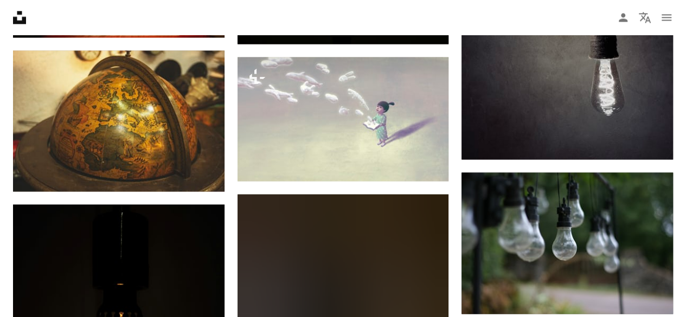
scroll to position [2969, 0]
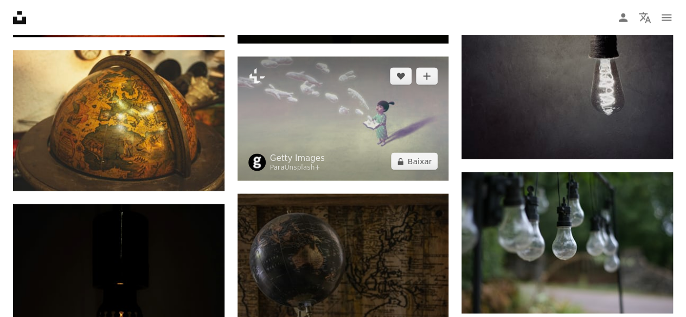
click at [340, 123] on img at bounding box center [342, 118] width 211 height 124
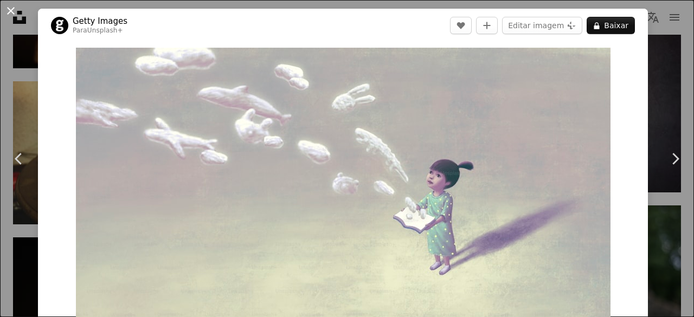
click at [10, 10] on button "An X shape" at bounding box center [10, 10] width 13 height 13
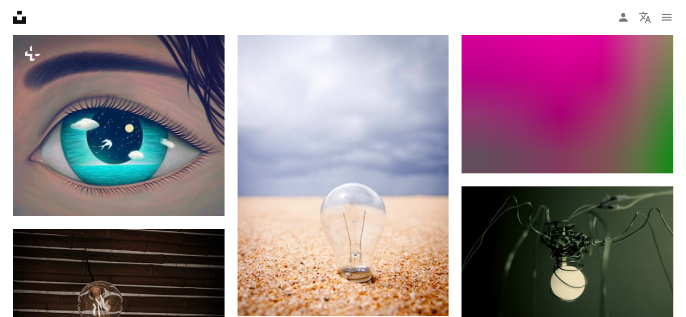
scroll to position [3891, 0]
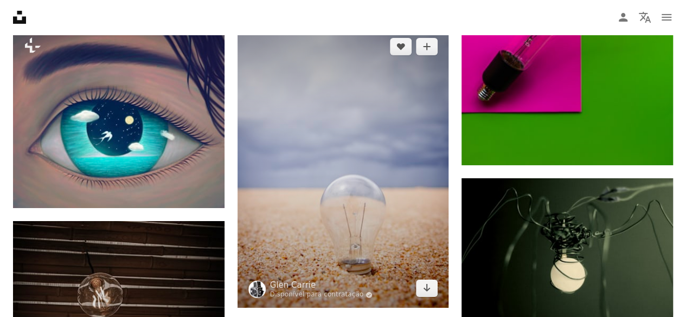
click at [356, 128] on img at bounding box center [342, 167] width 211 height 281
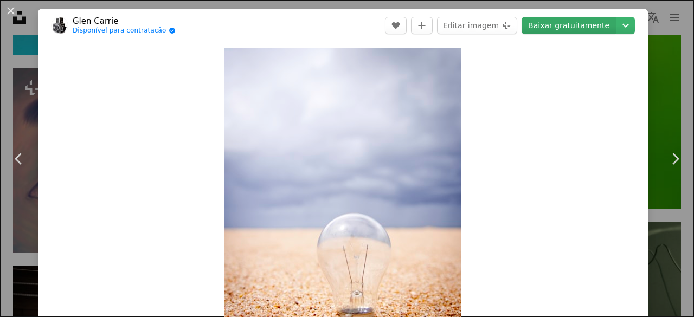
click at [546, 25] on link "Baixar gratuitamente" at bounding box center [569, 25] width 94 height 17
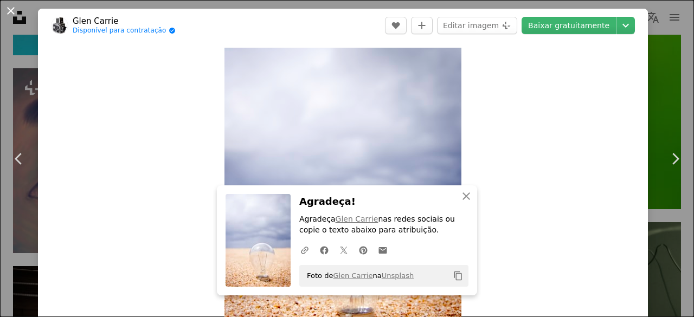
click at [10, 12] on button "An X shape" at bounding box center [10, 10] width 13 height 13
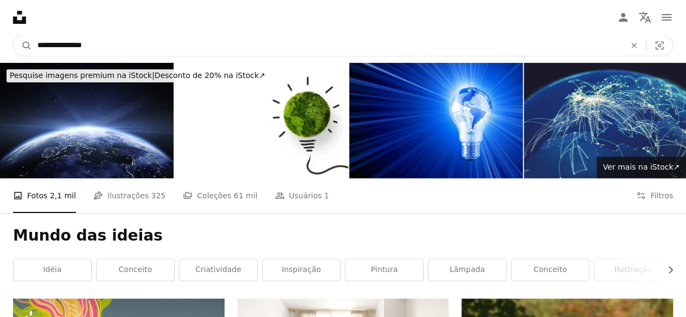
drag, startPoint x: 99, startPoint y: 41, endPoint x: 35, endPoint y: 46, distance: 64.2
click at [35, 46] on input "**********" at bounding box center [327, 45] width 590 height 21
paste input "**"
type input "**********"
click button "A magnifying glass" at bounding box center [23, 45] width 18 height 21
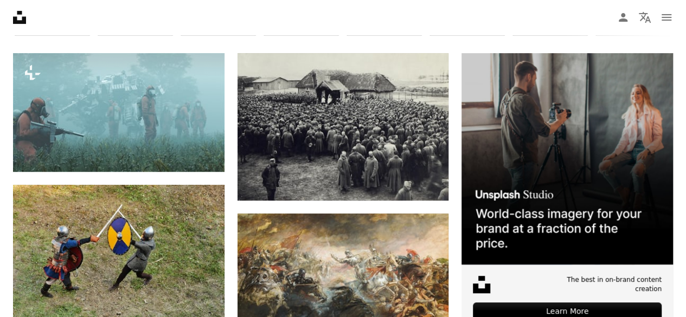
scroll to position [245, 0]
